Goal: Navigation & Orientation: Find specific page/section

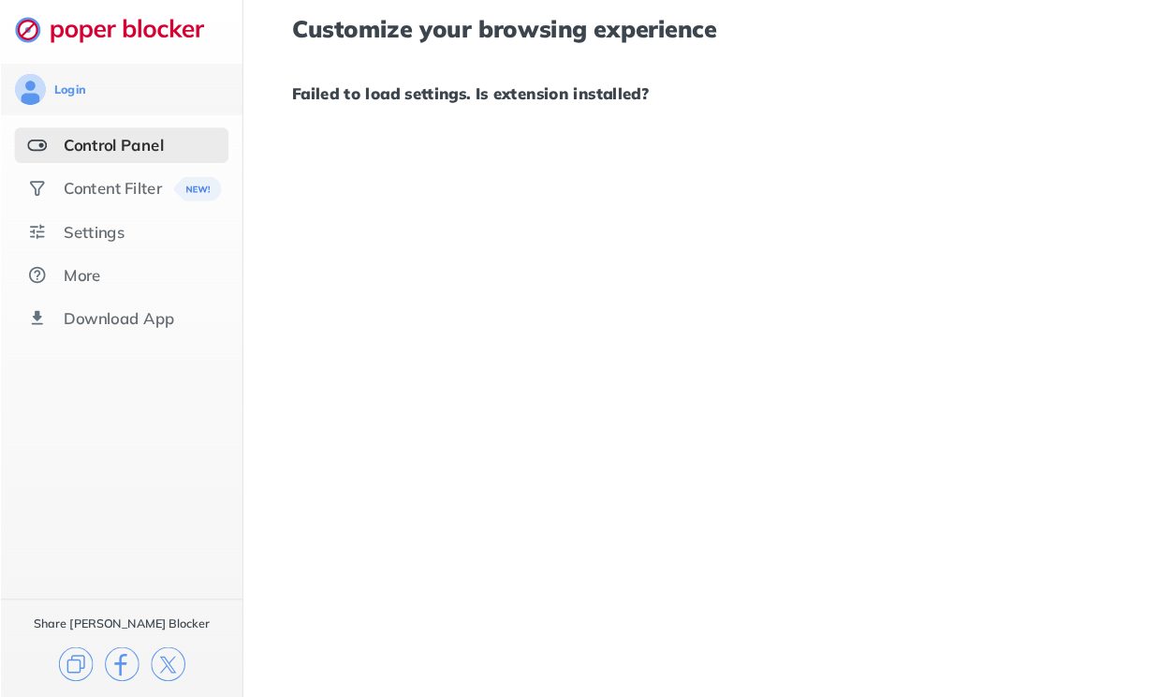
scroll to position [5, 0]
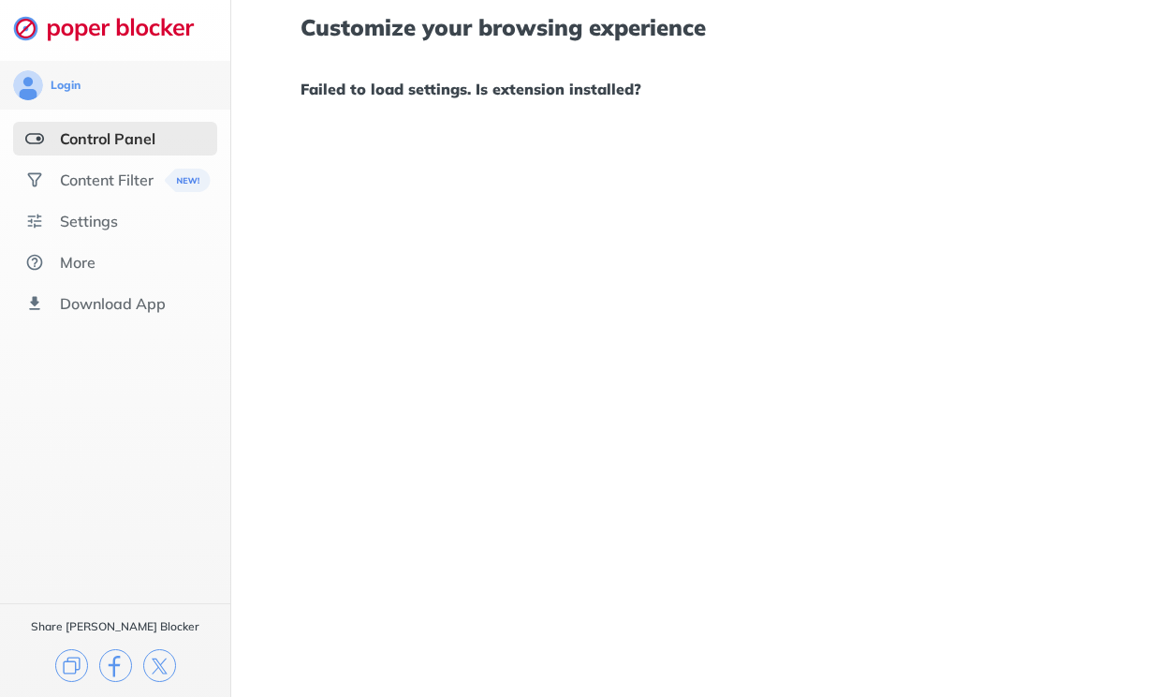
click at [114, 217] on div "Settings" at bounding box center [89, 221] width 58 height 19
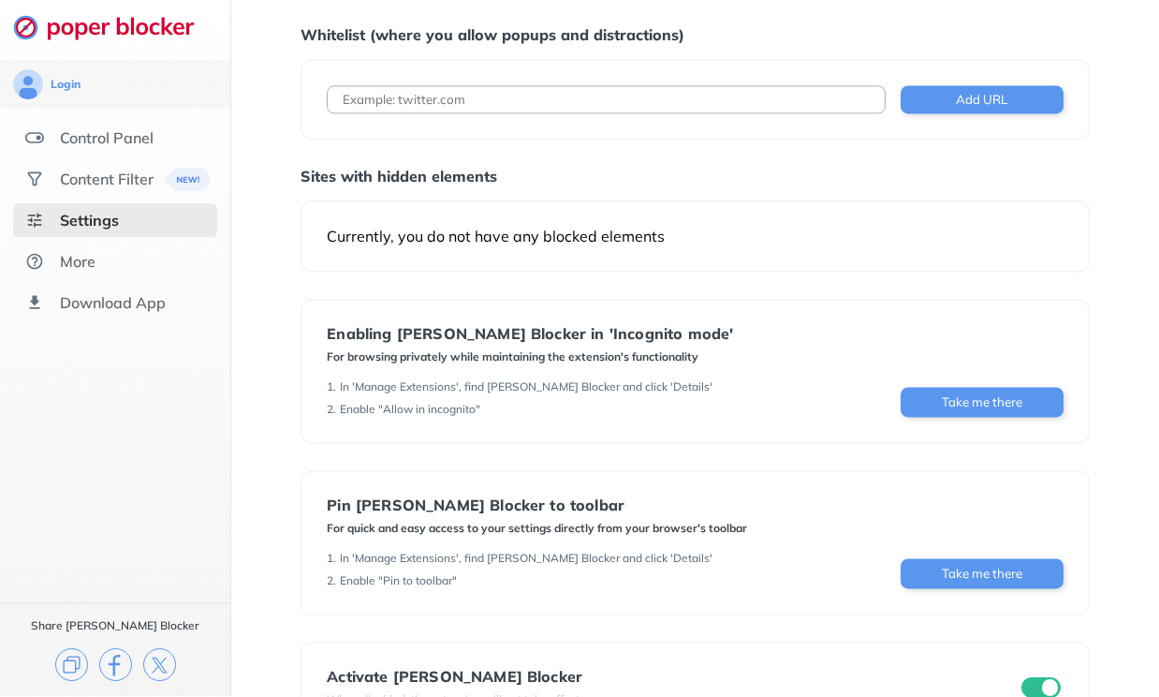
scroll to position [51, 0]
click at [183, 137] on div "Control Panel" at bounding box center [115, 139] width 204 height 34
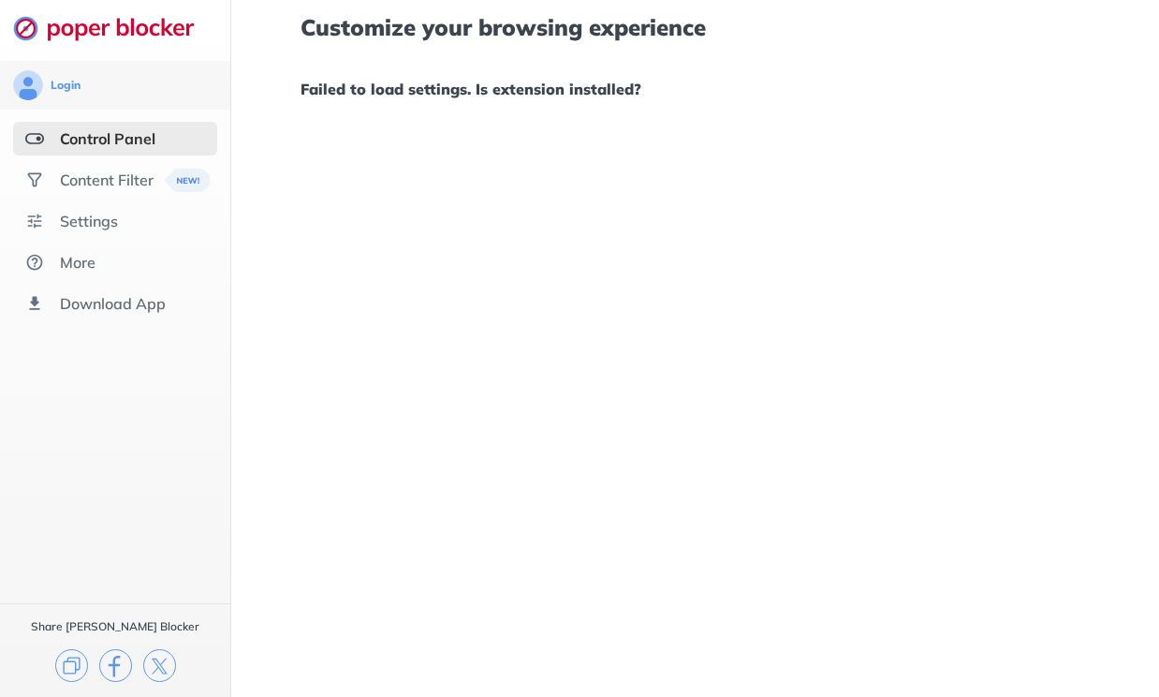
scroll to position [64, 0]
click at [154, 204] on div "Settings" at bounding box center [115, 221] width 204 height 34
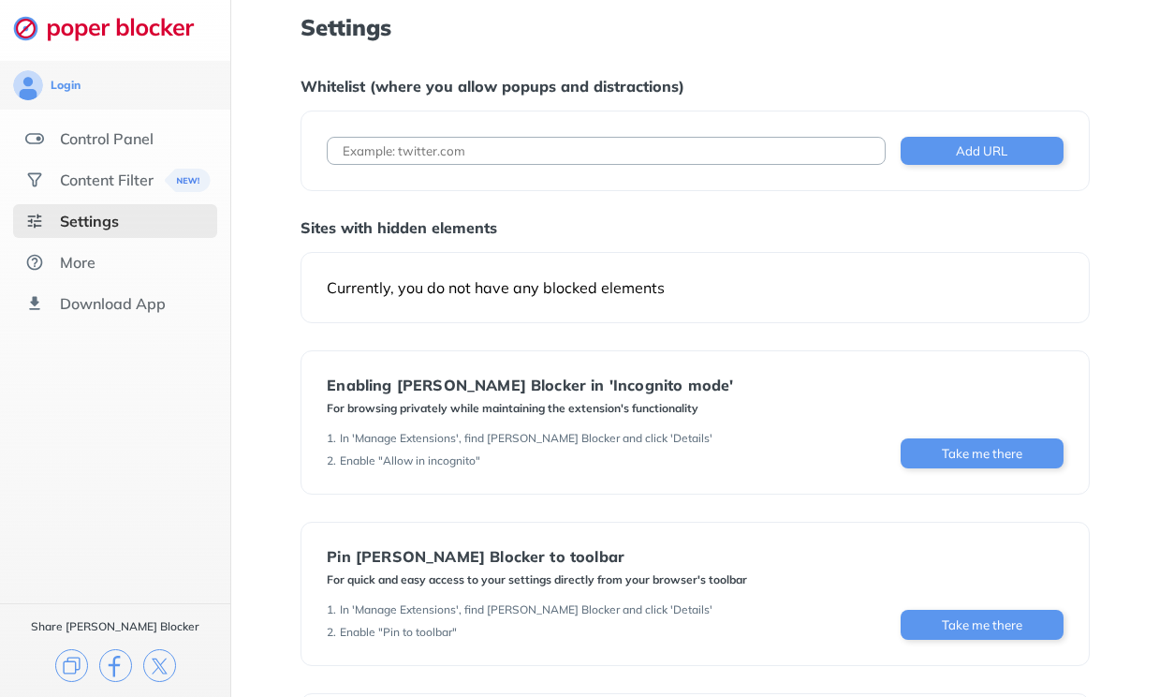
click at [860, 277] on div "Currently, you do not have any blocked elements" at bounding box center [695, 287] width 788 height 71
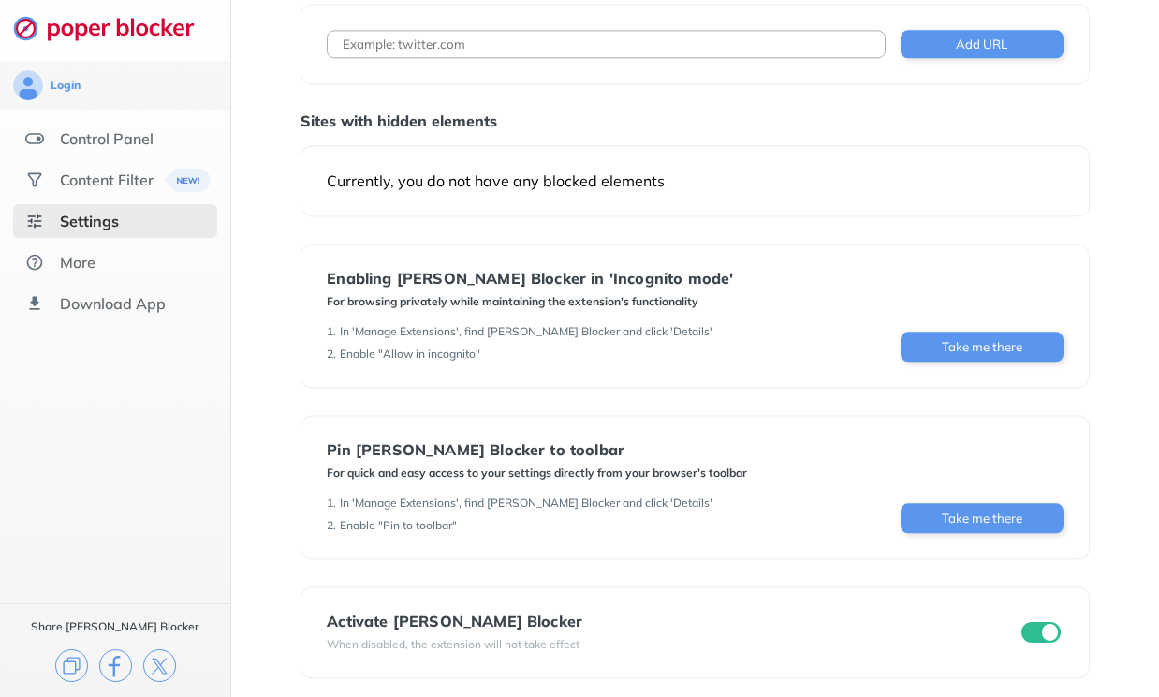
scroll to position [115, 0]
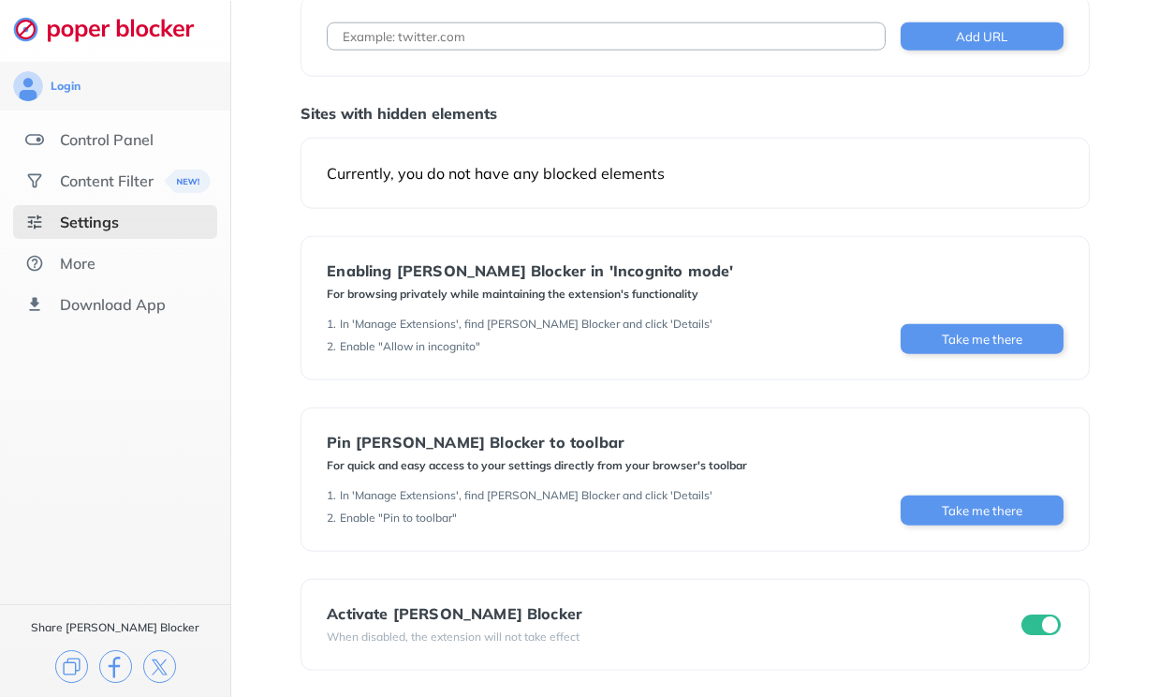
click at [186, 287] on div "Download App" at bounding box center [115, 304] width 204 height 34
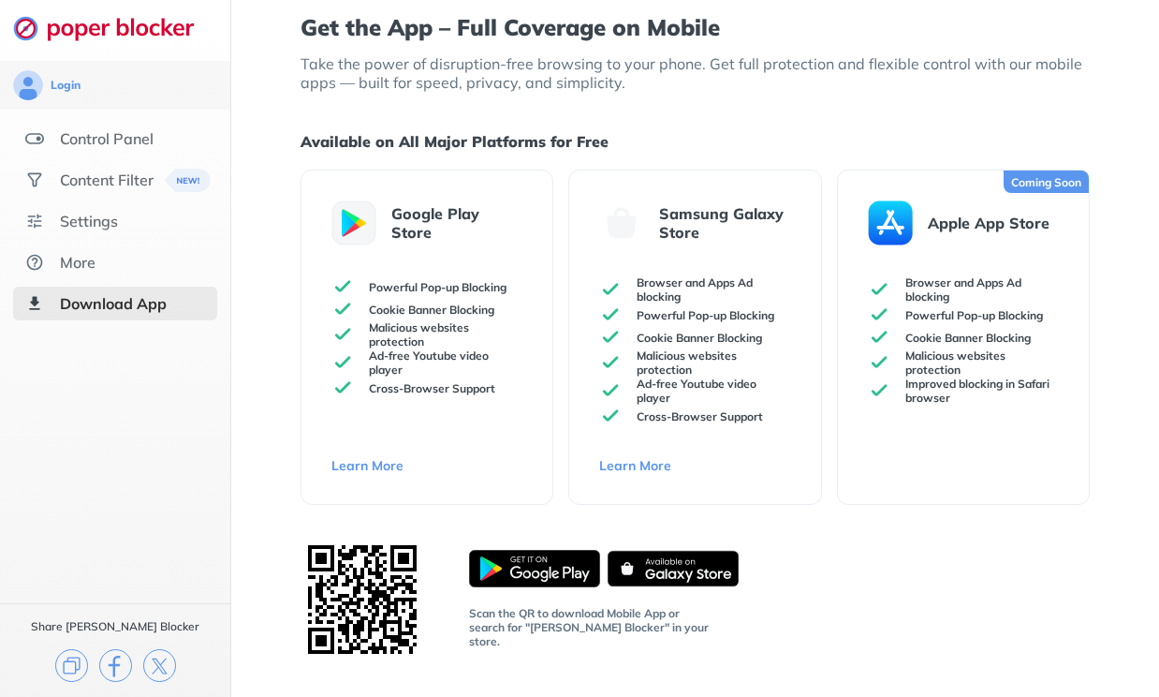
scroll to position [63, 0]
click at [179, 245] on div "More" at bounding box center [115, 262] width 204 height 34
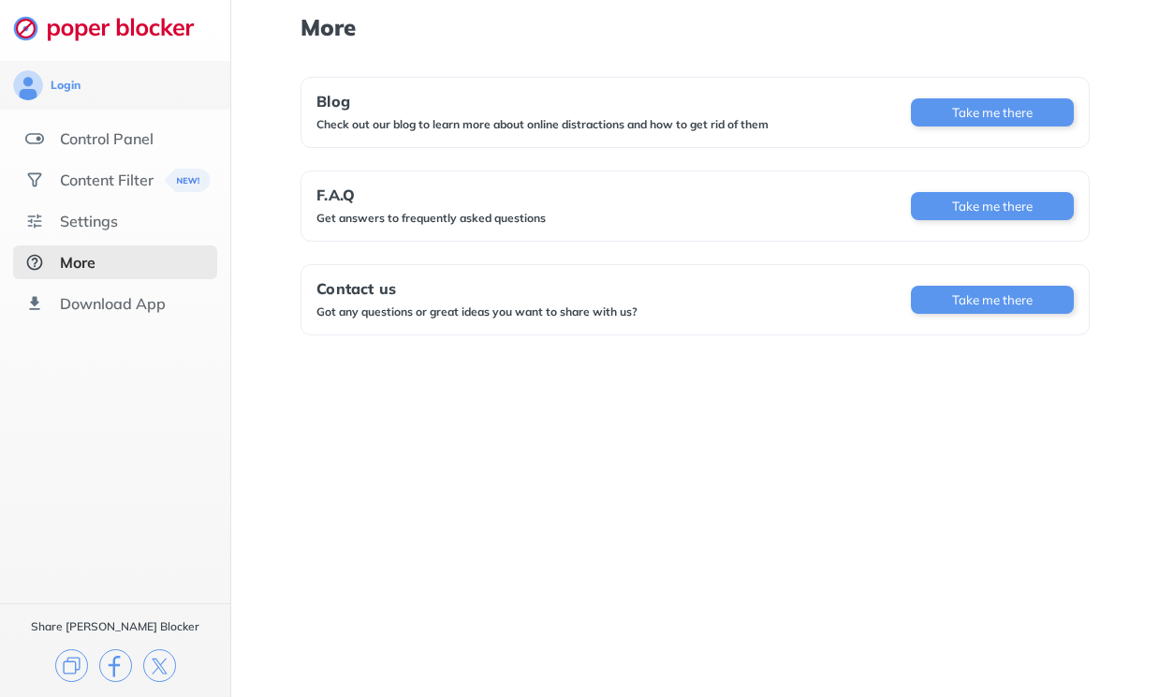
click at [198, 228] on div "Settings" at bounding box center [115, 221] width 204 height 34
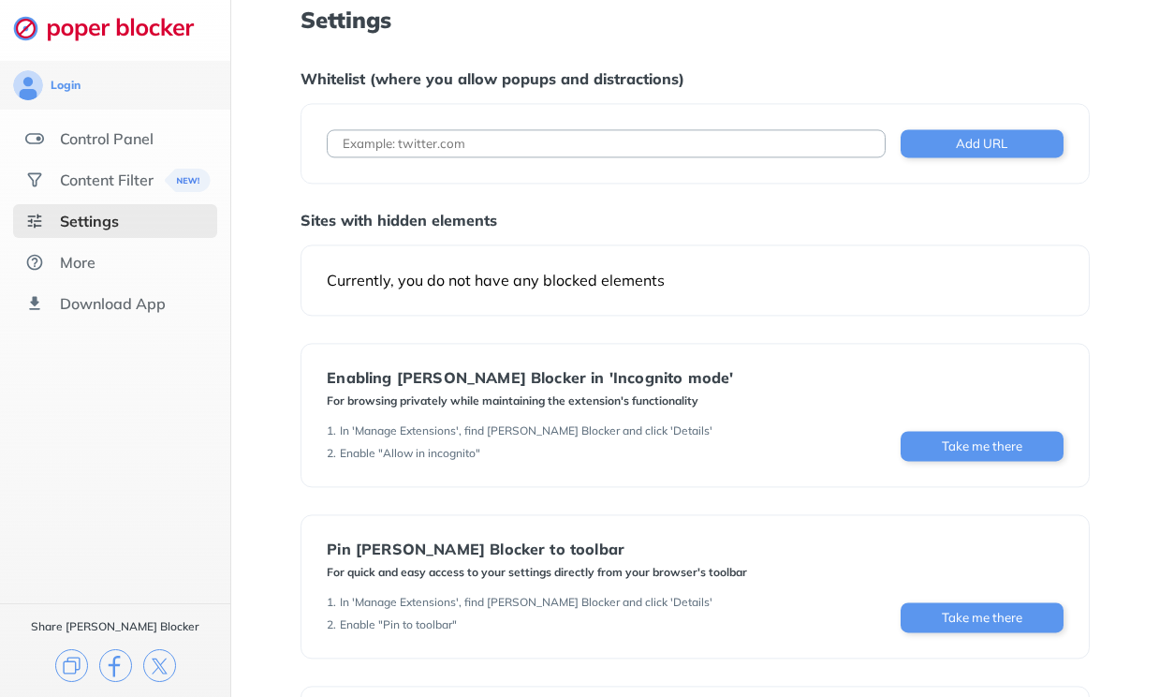
scroll to position [7, 0]
click at [803, 153] on input at bounding box center [606, 143] width 558 height 28
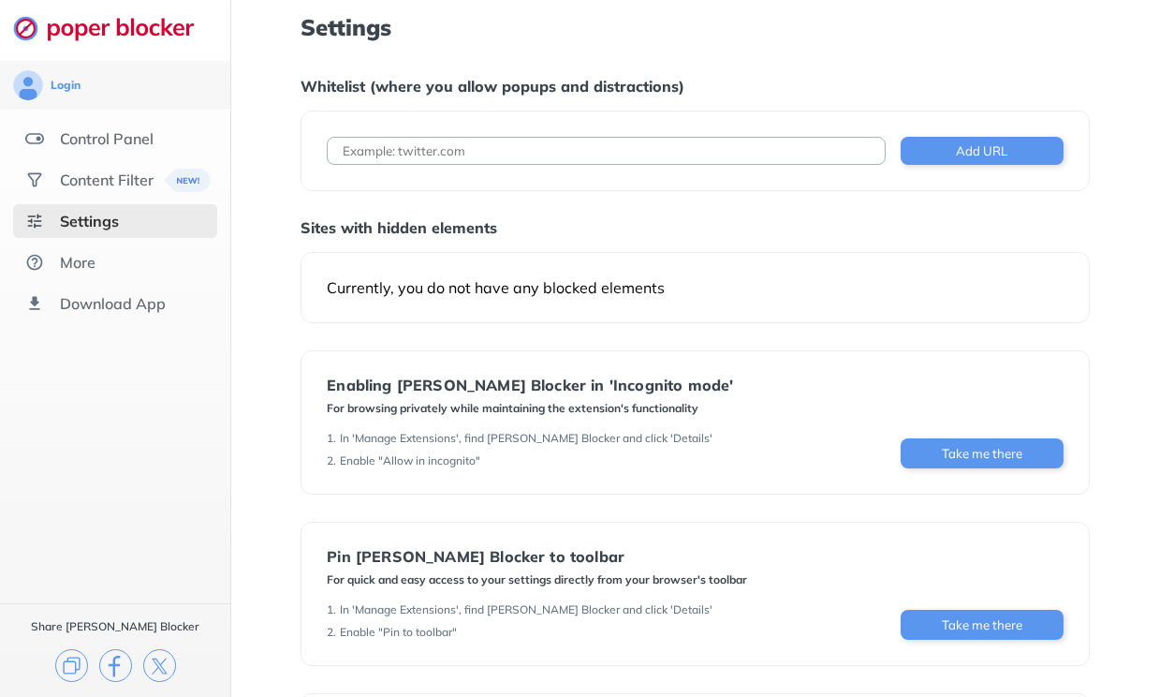
click at [846, 315] on div "Currently, you do not have any blocked elements" at bounding box center [695, 287] width 788 height 71
click at [845, 314] on div "Currently, you do not have any blocked elements" at bounding box center [695, 287] width 788 height 71
